Goal: Information Seeking & Learning: Learn about a topic

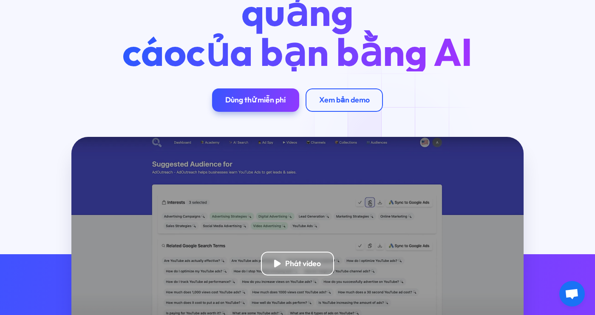
scroll to position [127, 0]
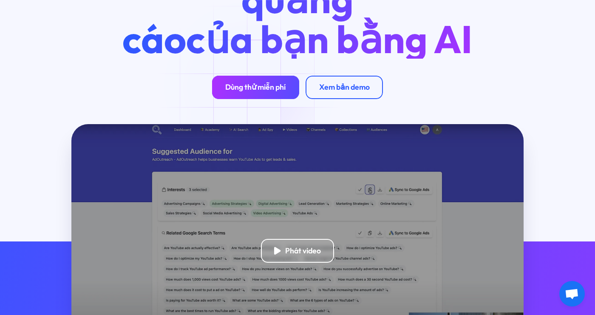
click at [252, 87] on div "Dùng thử miễn phí" at bounding box center [255, 86] width 60 height 9
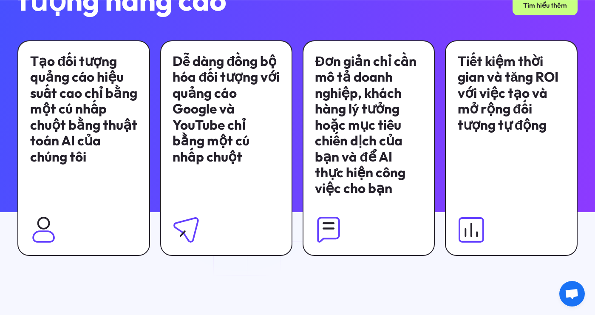
scroll to position [637, 0]
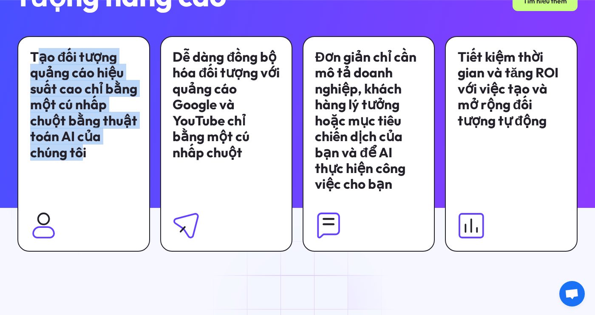
drag, startPoint x: 35, startPoint y: 62, endPoint x: 79, endPoint y: 160, distance: 106.7
click at [79, 160] on div "Tạo đối tượng quảng cáo hiệu suất cao chỉ bằng một cú nhấp chuột bằng thuật toá…" at bounding box center [83, 104] width 107 height 111
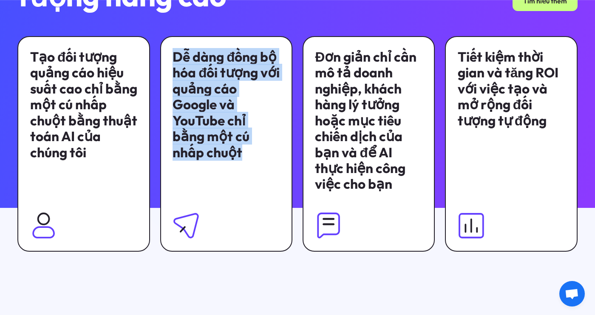
drag, startPoint x: 79, startPoint y: 160, endPoint x: 212, endPoint y: 158, distance: 133.0
click at [212, 158] on div "Dễ dàng đồng bộ hóa đối tượng với quảng cáo Google và YouTube chỉ bằng một cú n…" at bounding box center [226, 143] width 133 height 215
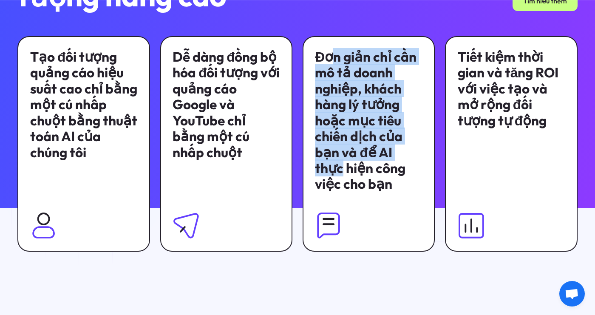
drag, startPoint x: 212, startPoint y: 158, endPoint x: 441, endPoint y: 155, distance: 229.8
click at [441, 155] on div "Tạo đối tượng quảng cáo hiệu suất cao chỉ bằng một cú nhấp chuột bằng thuật toá…" at bounding box center [296, 143] width 559 height 215
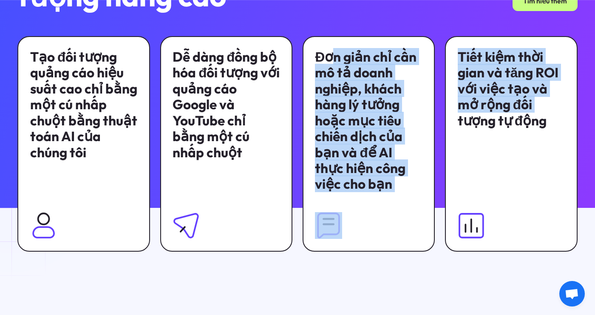
drag, startPoint x: 441, startPoint y: 155, endPoint x: 503, endPoint y: 66, distance: 108.7
click at [503, 66] on div "Tiết kiệm thời gian và tăng ROI với việc tạo và mở rộng đối tượng tự động" at bounding box center [511, 88] width 107 height 79
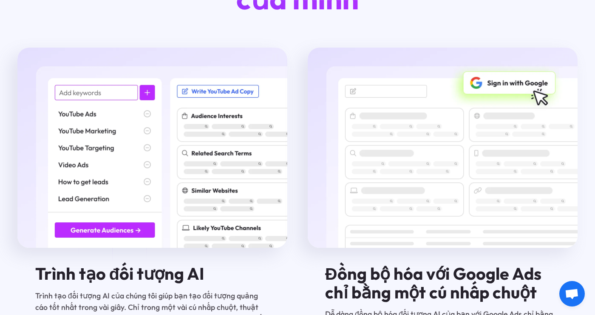
scroll to position [1401, 0]
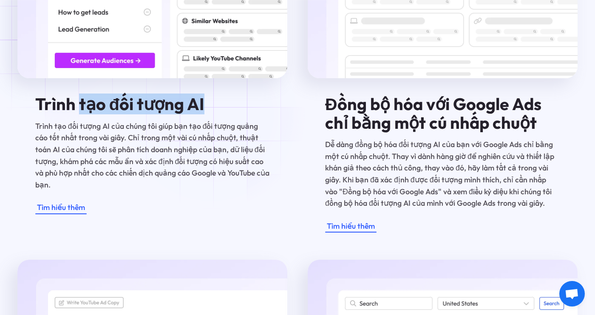
drag, startPoint x: 79, startPoint y: 113, endPoint x: 214, endPoint y: 116, distance: 134.3
click at [214, 113] on h4 "Trình tạo đối tượng AI" at bounding box center [152, 104] width 235 height 18
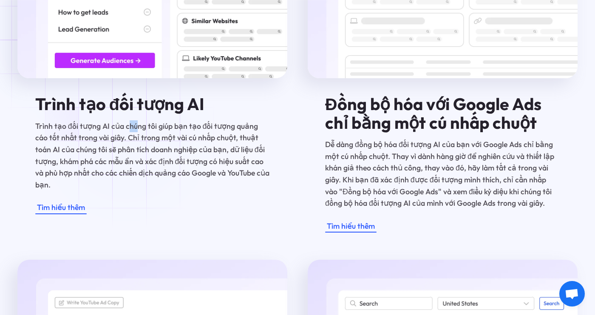
drag, startPoint x: 214, startPoint y: 116, endPoint x: 136, endPoint y: 135, distance: 80.5
click at [136, 135] on p "Trình tạo đối tượng AI của chúng tôi giúp bạn tạo đối tượng quảng cáo tốt nhất …" at bounding box center [152, 155] width 235 height 71
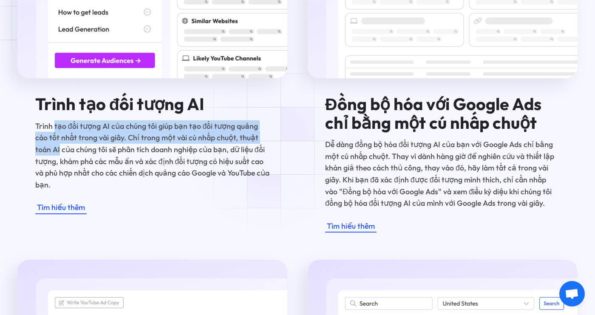
drag, startPoint x: 53, startPoint y: 135, endPoint x: 271, endPoint y: 143, distance: 218.5
click at [271, 143] on div "Trình tạo đối tượng AI Trình tạo đối tượng AI của chúng tôi giúp bạn tạo đối tư…" at bounding box center [152, 55] width 270 height 355
click at [223, 133] on p "Trình tạo đối tượng AI của chúng tôi giúp bạn tạo đối tượng quảng cáo tốt nhất …" at bounding box center [152, 155] width 235 height 71
drag, startPoint x: 183, startPoint y: 138, endPoint x: 148, endPoint y: 139, distance: 34.9
click at [182, 138] on p "Trình tạo đối tượng AI của chúng tôi giúp bạn tạo đối tượng quảng cáo tốt nhất …" at bounding box center [152, 155] width 235 height 71
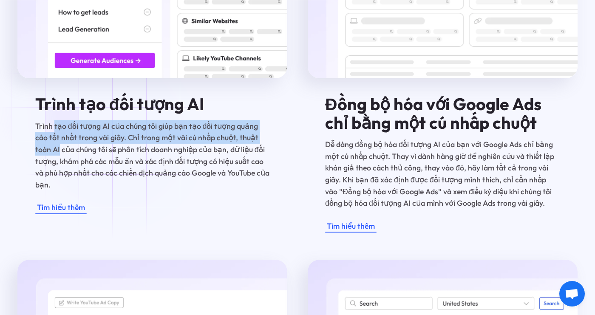
click at [121, 144] on p "Trình tạo đối tượng AI của chúng tôi giúp bạn tạo đối tượng quảng cáo tốt nhất …" at bounding box center [152, 155] width 235 height 71
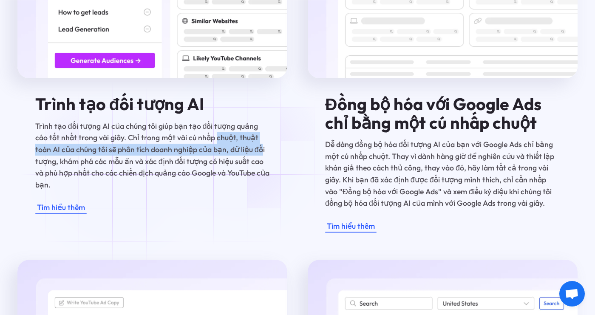
drag, startPoint x: 198, startPoint y: 146, endPoint x: 226, endPoint y: 164, distance: 33.2
click at [226, 164] on p "Trình tạo đối tượng AI của chúng tôi giúp bạn tạo đối tượng quảng cáo tốt nhất …" at bounding box center [152, 155] width 235 height 71
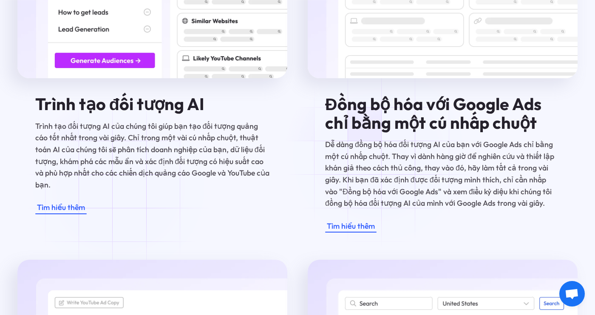
drag, startPoint x: 382, startPoint y: 155, endPoint x: 359, endPoint y: 162, distance: 25.0
click at [381, 155] on p "Dễ dàng đồng bộ hóa đối tượng AI của bạn với Google Ads chỉ bằng một cú nhấp ch…" at bounding box center [442, 173] width 235 height 71
click at [52, 204] on div "Tìm hiểu thêm" at bounding box center [61, 207] width 48 height 12
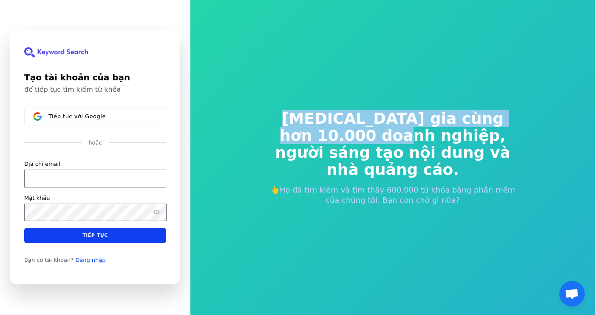
click at [424, 131] on div "Tham gia cùng hơn 10.000 doanh nghiệp, người sáng tạo nội dung và nhà quảng cáo…" at bounding box center [392, 157] width 404 height 315
click at [289, 139] on span "Tham gia cùng hơn 10.000 doanh nghiệp," at bounding box center [392, 127] width 258 height 34
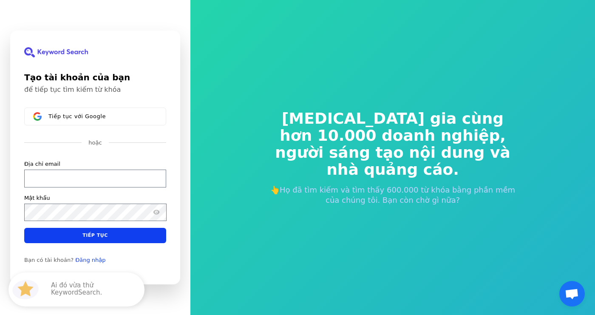
drag, startPoint x: 445, startPoint y: 195, endPoint x: 345, endPoint y: 192, distance: 99.9
click at [444, 195] on p "👆Họ đã tìm kiếm và tìm thấy 600.000 từ khóa bằng phần mềm của chúng tôi. Bạn cò…" at bounding box center [392, 195] width 258 height 20
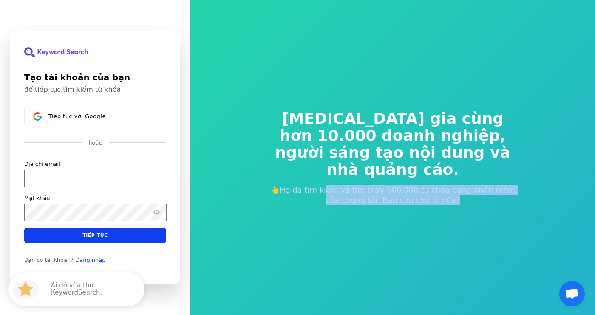
drag, startPoint x: 328, startPoint y: 192, endPoint x: 484, endPoint y: 197, distance: 156.8
click at [484, 197] on p "👆Họ đã tìm kiếm và tìm thấy 600.000 từ khóa bằng phần mềm của chúng tôi. Bạn cò…" at bounding box center [392, 195] width 258 height 20
click at [444, 189] on p "👆Họ đã tìm kiếm và tìm thấy 600.000 từ khóa bằng phần mềm của chúng tôi. Bạn cò…" at bounding box center [392, 195] width 258 height 20
click at [408, 189] on p "👆Họ đã tìm kiếm và tìm thấy 600.000 từ khóa bằng phần mềm của chúng tôi. Bạn cò…" at bounding box center [392, 195] width 258 height 20
drag, startPoint x: 342, startPoint y: 193, endPoint x: 522, endPoint y: 198, distance: 179.8
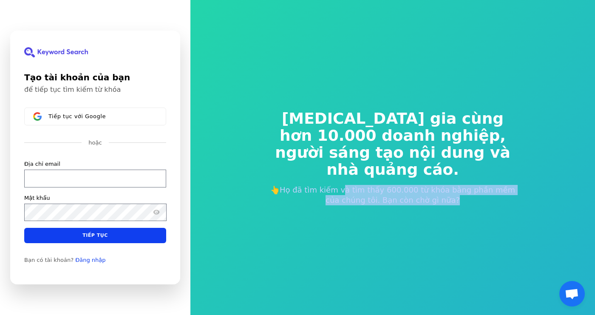
click at [522, 198] on div "Tham gia cùng hơn 10.000 doanh nghiệp, người sáng tạo nội dung và nhà quảng cáo…" at bounding box center [392, 157] width 285 height 163
click at [372, 201] on p "👆Họ đã tìm kiếm và tìm thấy 600.000 từ khóa bằng phần mềm của chúng tôi. Bạn cò…" at bounding box center [392, 195] width 258 height 20
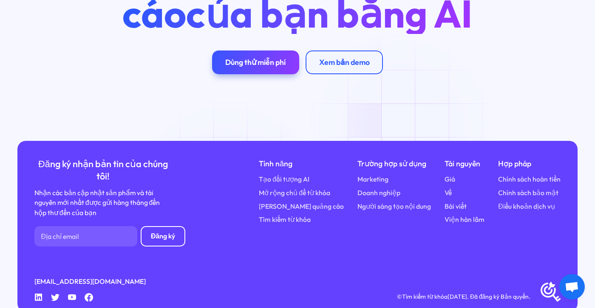
scroll to position [2973, 0]
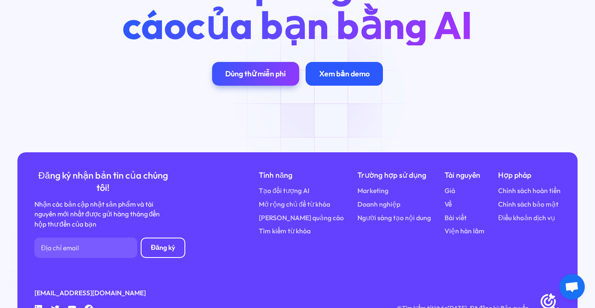
click at [322, 79] on div "Xem bản demo" at bounding box center [344, 73] width 51 height 9
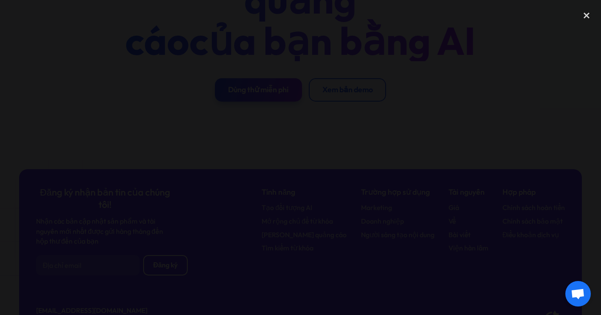
click at [526, 45] on div at bounding box center [300, 157] width 601 height 302
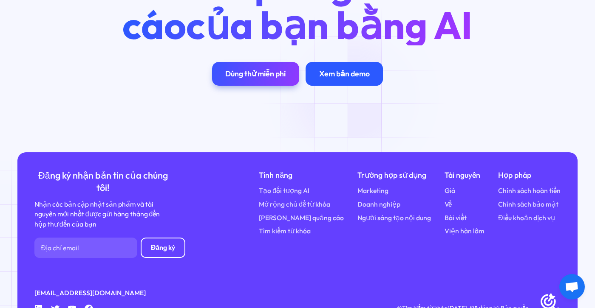
click at [358, 85] on link "Xem bản demo" at bounding box center [343, 73] width 77 height 23
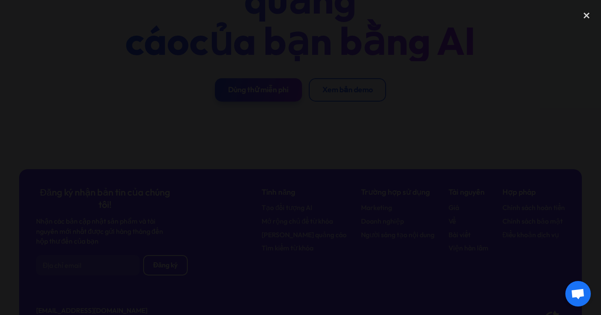
click at [555, 175] on div at bounding box center [300, 157] width 601 height 302
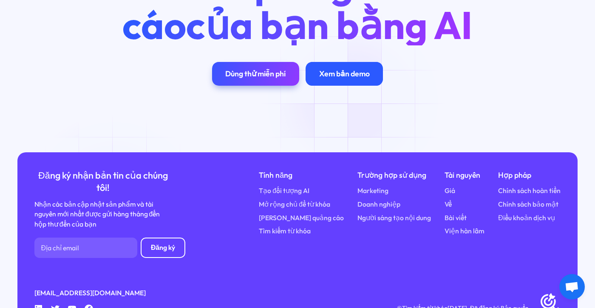
click at [356, 79] on div "Xem bản demo" at bounding box center [344, 73] width 51 height 9
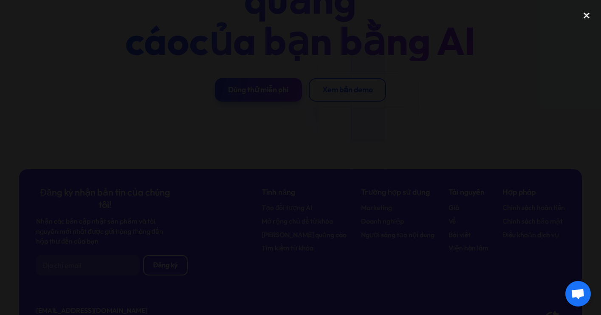
click at [582, 16] on div "Đóng hộp đèn" at bounding box center [586, 15] width 29 height 19
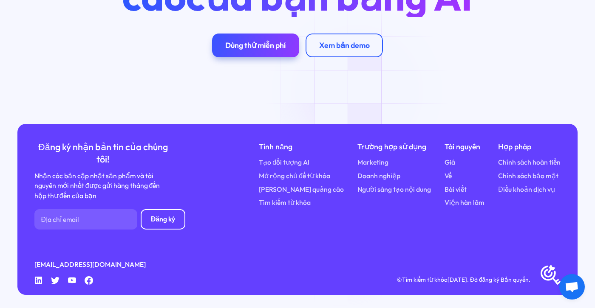
scroll to position [3032, 0]
click at [287, 190] on link "Gián điệp quảng cáo" at bounding box center [301, 190] width 85 height 10
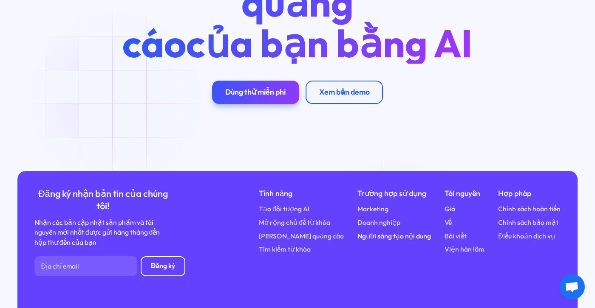
click at [399, 242] on link "Người sáng tạo nội dung" at bounding box center [393, 237] width 73 height 10
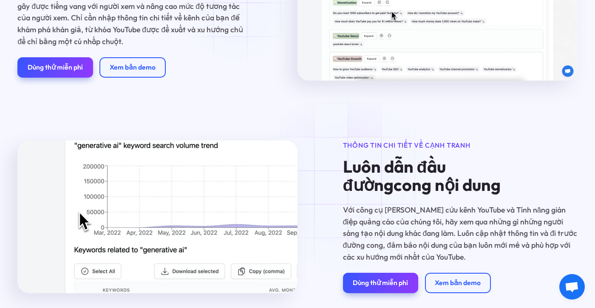
scroll to position [807, 0]
